Goal: Information Seeking & Learning: Learn about a topic

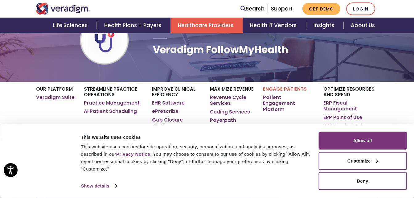
scroll to position [154, 0]
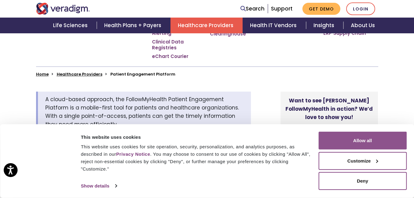
click at [355, 141] on button "Allow all" at bounding box center [363, 141] width 88 height 18
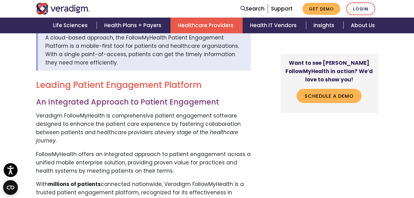
scroll to position [308, 0]
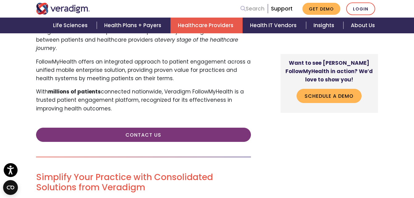
click at [255, 11] on link "Search" at bounding box center [253, 9] width 24 height 8
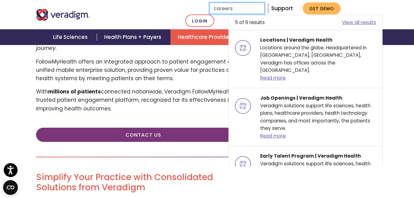
type input "careers"
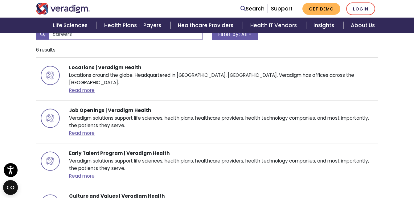
scroll to position [62, 0]
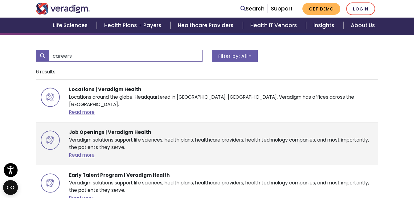
click at [90, 129] on strong "Job Openings | Veradigm Health" at bounding box center [110, 132] width 82 height 6
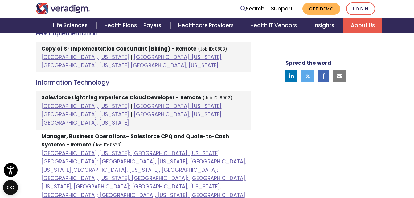
scroll to position [437, 0]
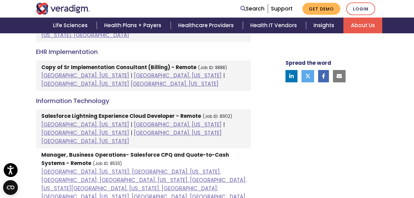
click at [135, 151] on strong "Manager, Business Operations- Salesforce CPQ and Quote-to-Cash Systems - Remote" at bounding box center [135, 159] width 188 height 16
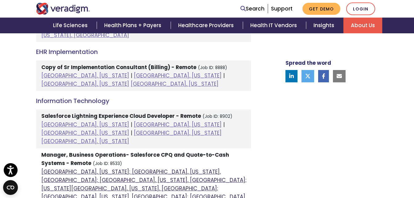
click at [188, 168] on link "Atlanta, Georgia; Columbia, South Carolina, United States; Houston, Texas, Unit…" at bounding box center [143, 192] width 205 height 49
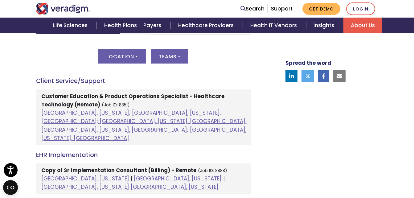
scroll to position [345, 0]
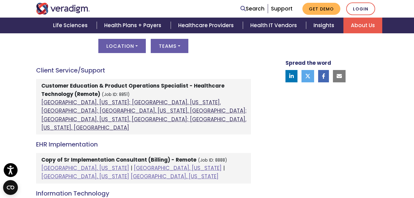
click at [112, 103] on link "Atlanta, Georgia; Orlando, Florida, United States; Phoenix, Arizona, United Sta…" at bounding box center [143, 115] width 205 height 33
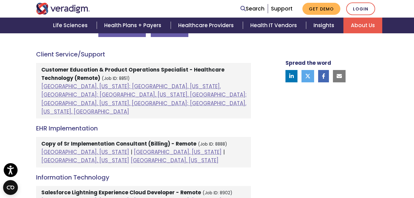
scroll to position [376, 0]
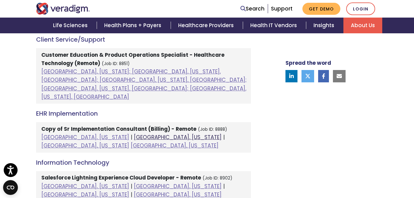
click at [134, 134] on link "Chicago, Illinois" at bounding box center [178, 137] width 88 height 7
